Goal: Information Seeking & Learning: Learn about a topic

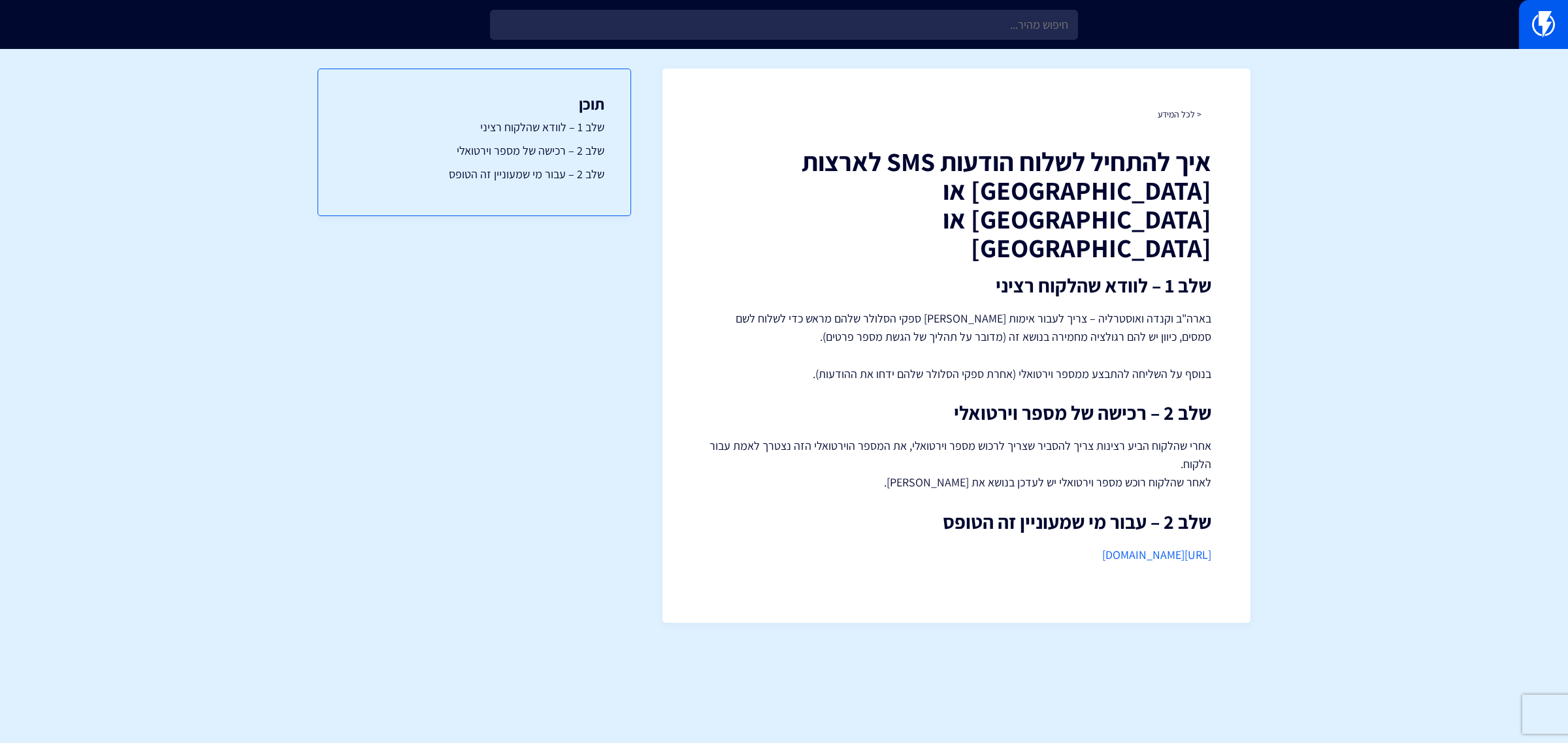
click at [766, 40] on div at bounding box center [784, 25] width 1568 height 49
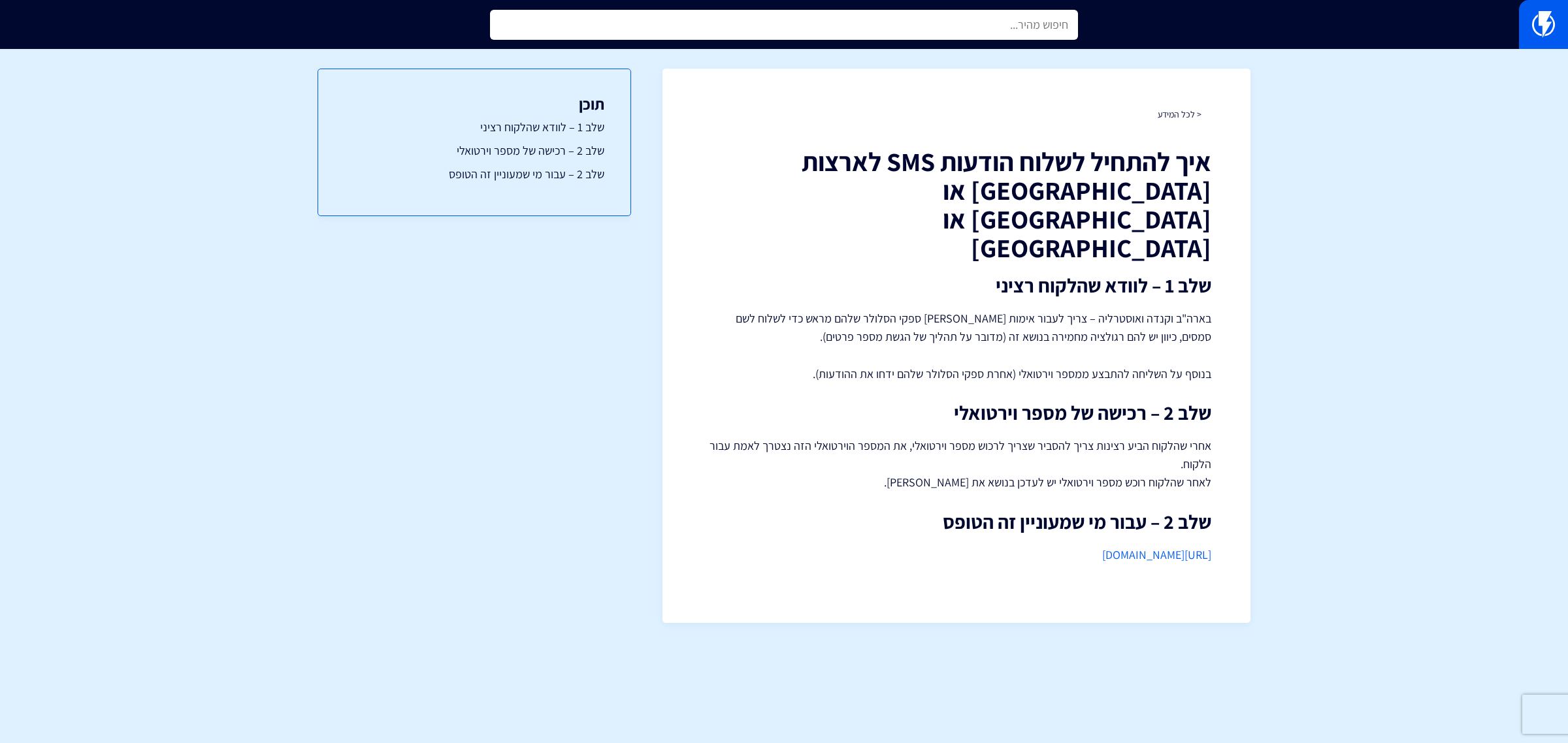
click at [771, 24] on input "text" at bounding box center [784, 25] width 588 height 30
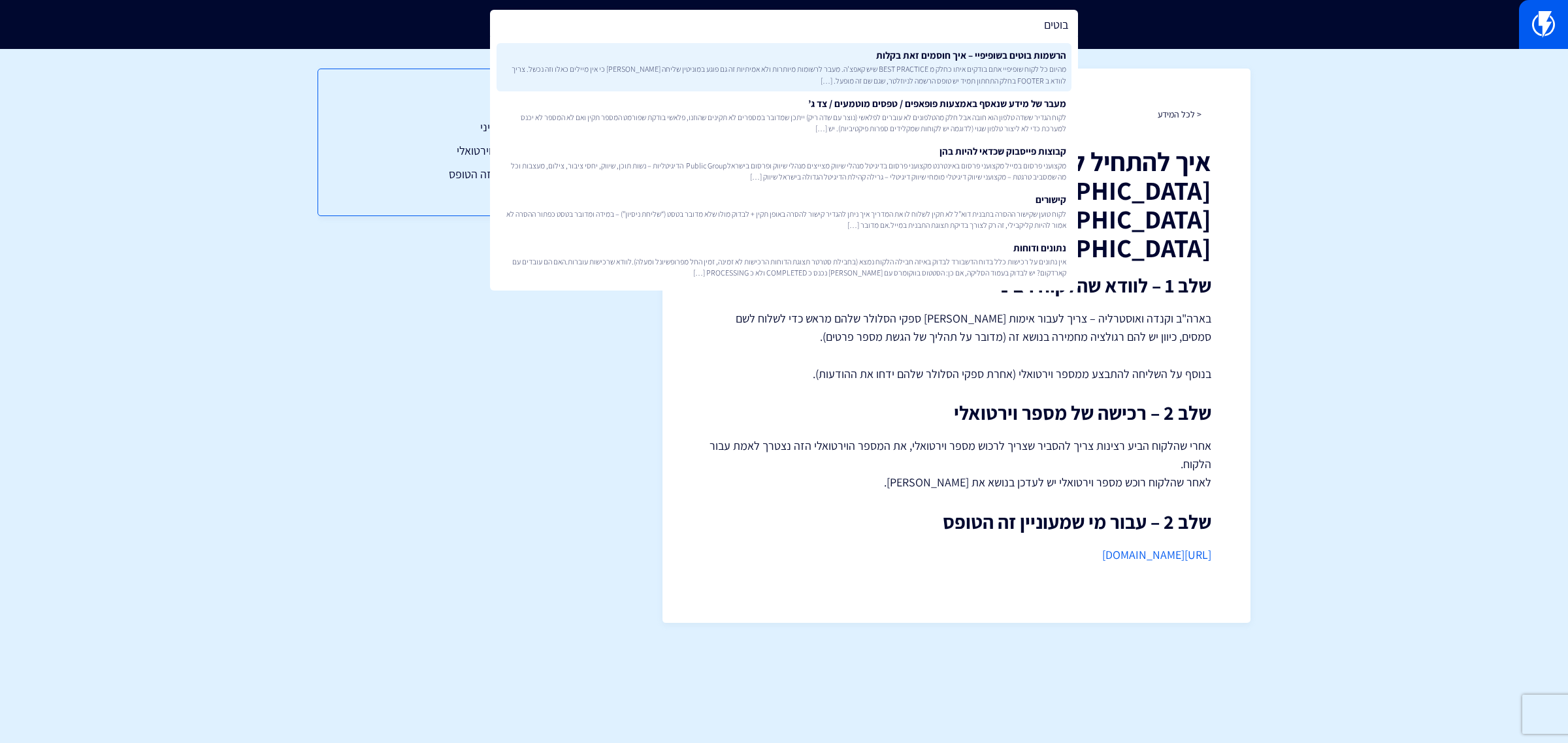
type input "בוטים"
click at [795, 84] on span "מהיום כל לקוח שופיפיי אתם בודקים איתו כחלק מ BEST PRACTICE שיש קאפצ’ה. מעבר לרש…" at bounding box center [784, 74] width 565 height 22
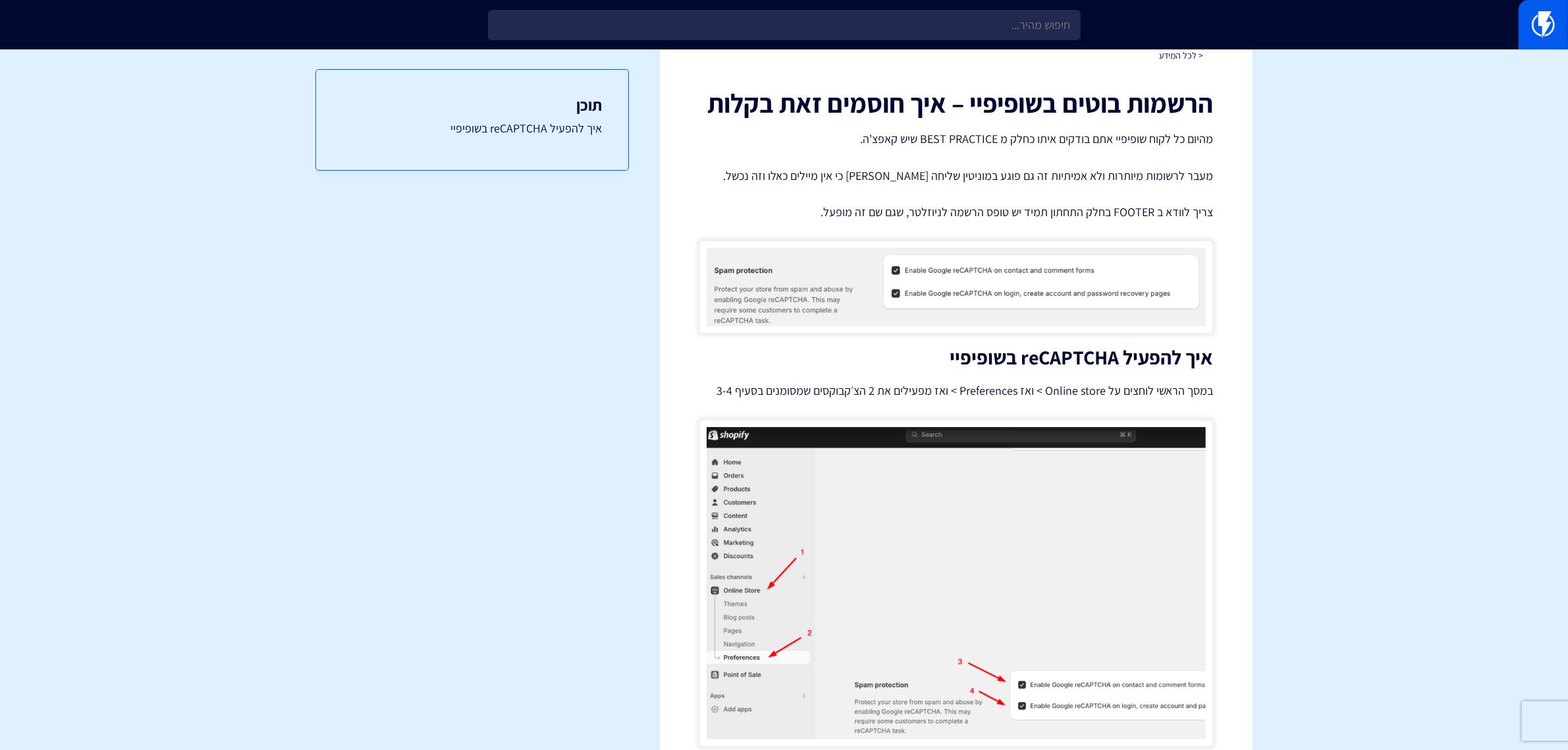
scroll to position [129, 0]
